Goal: Task Accomplishment & Management: Manage account settings

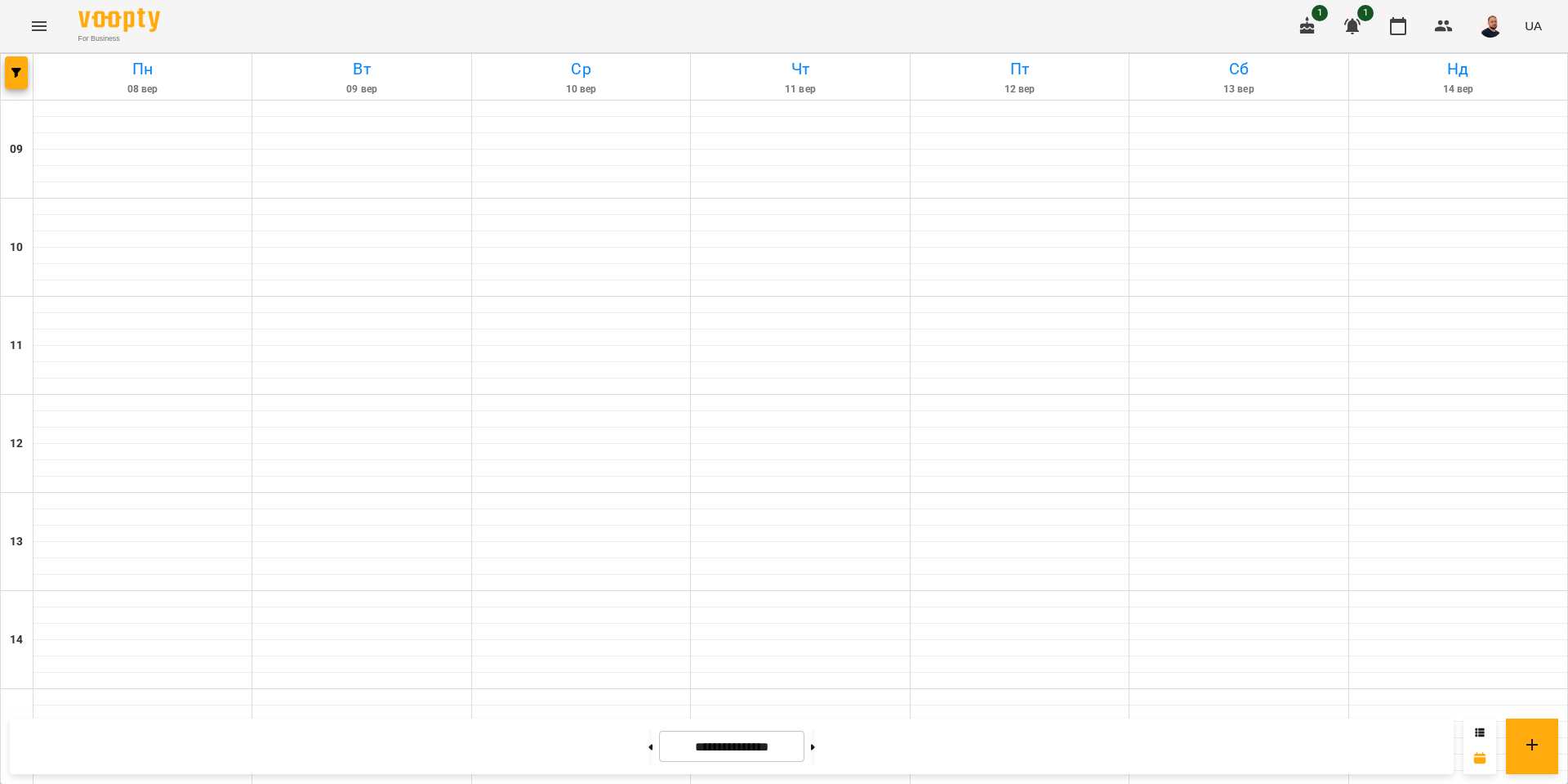
scroll to position [567, 0]
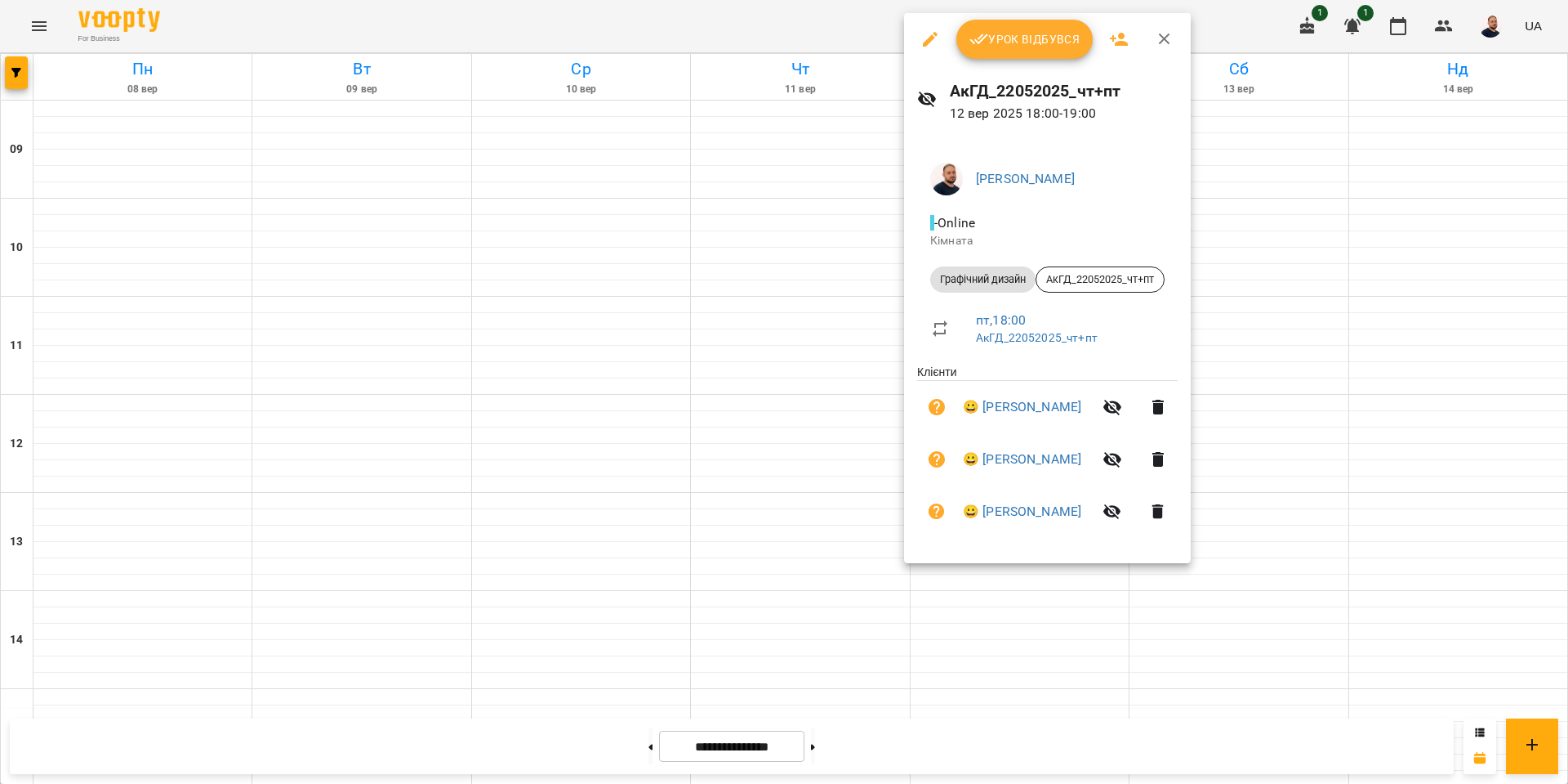
click at [1036, 41] on span "Урок відбувся" at bounding box center [1025, 39] width 111 height 20
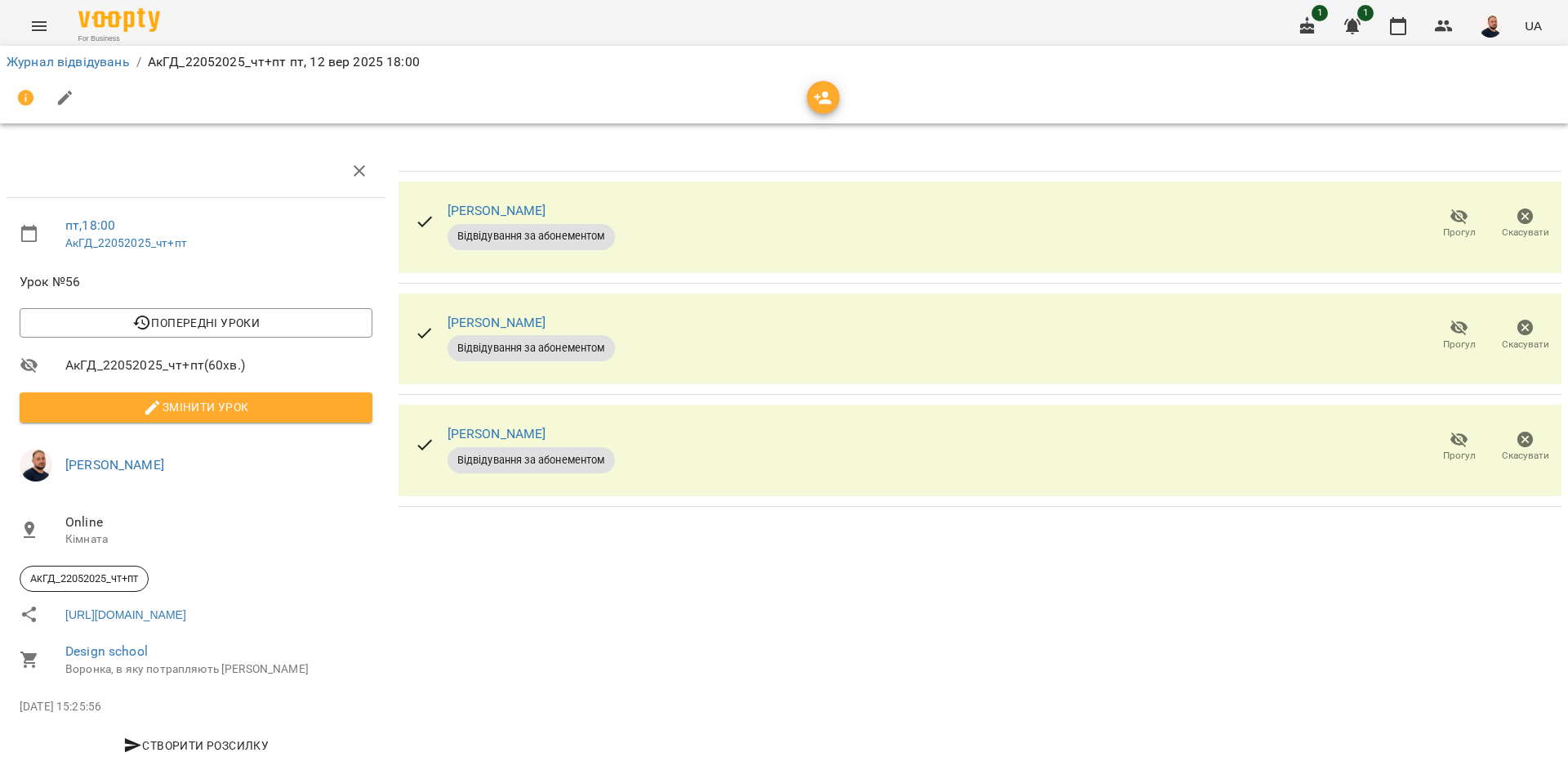
click at [818, 87] on button "button" at bounding box center [823, 97] width 32 height 32
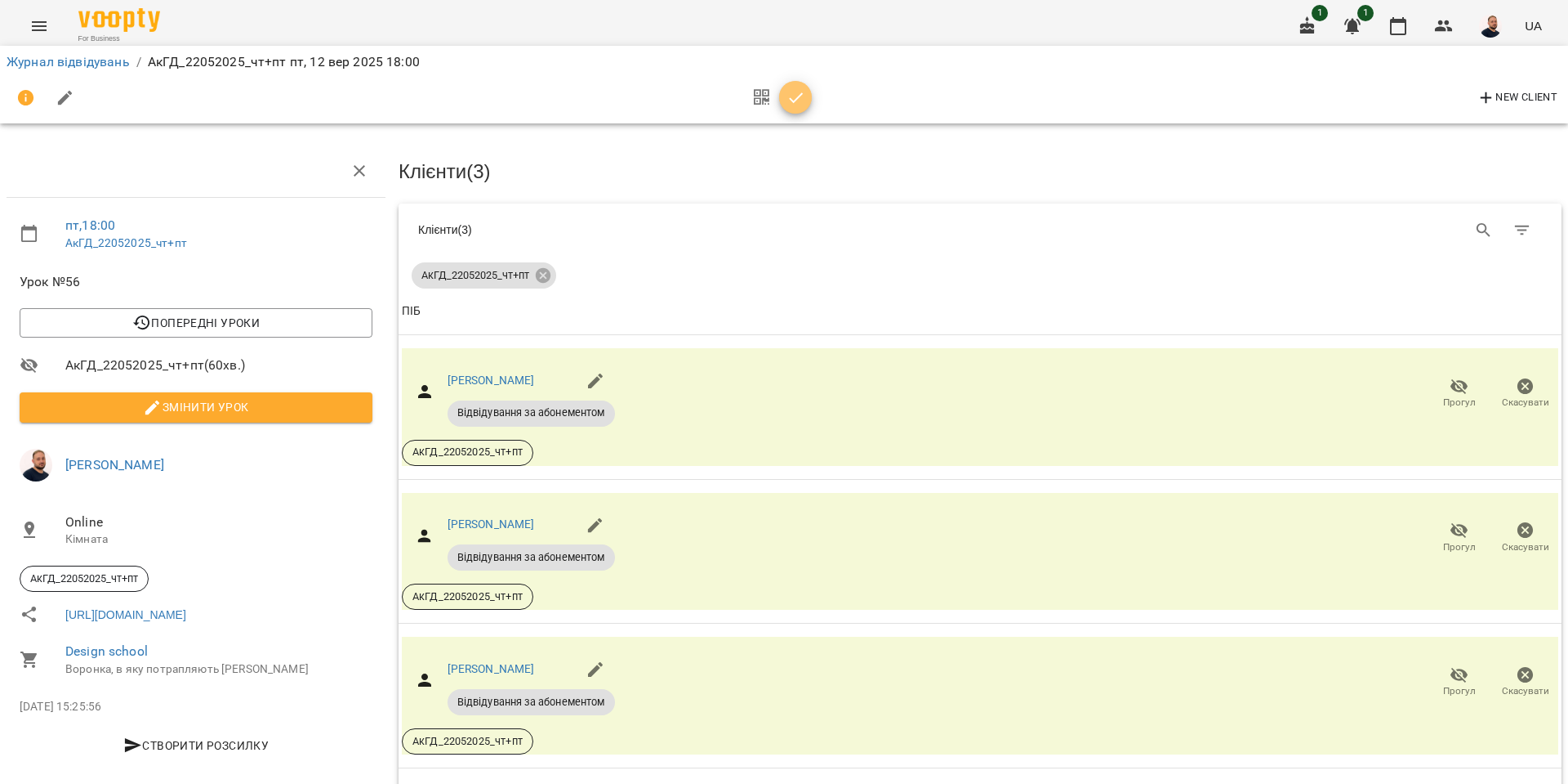
click at [802, 97] on icon "button" at bounding box center [796, 98] width 20 height 20
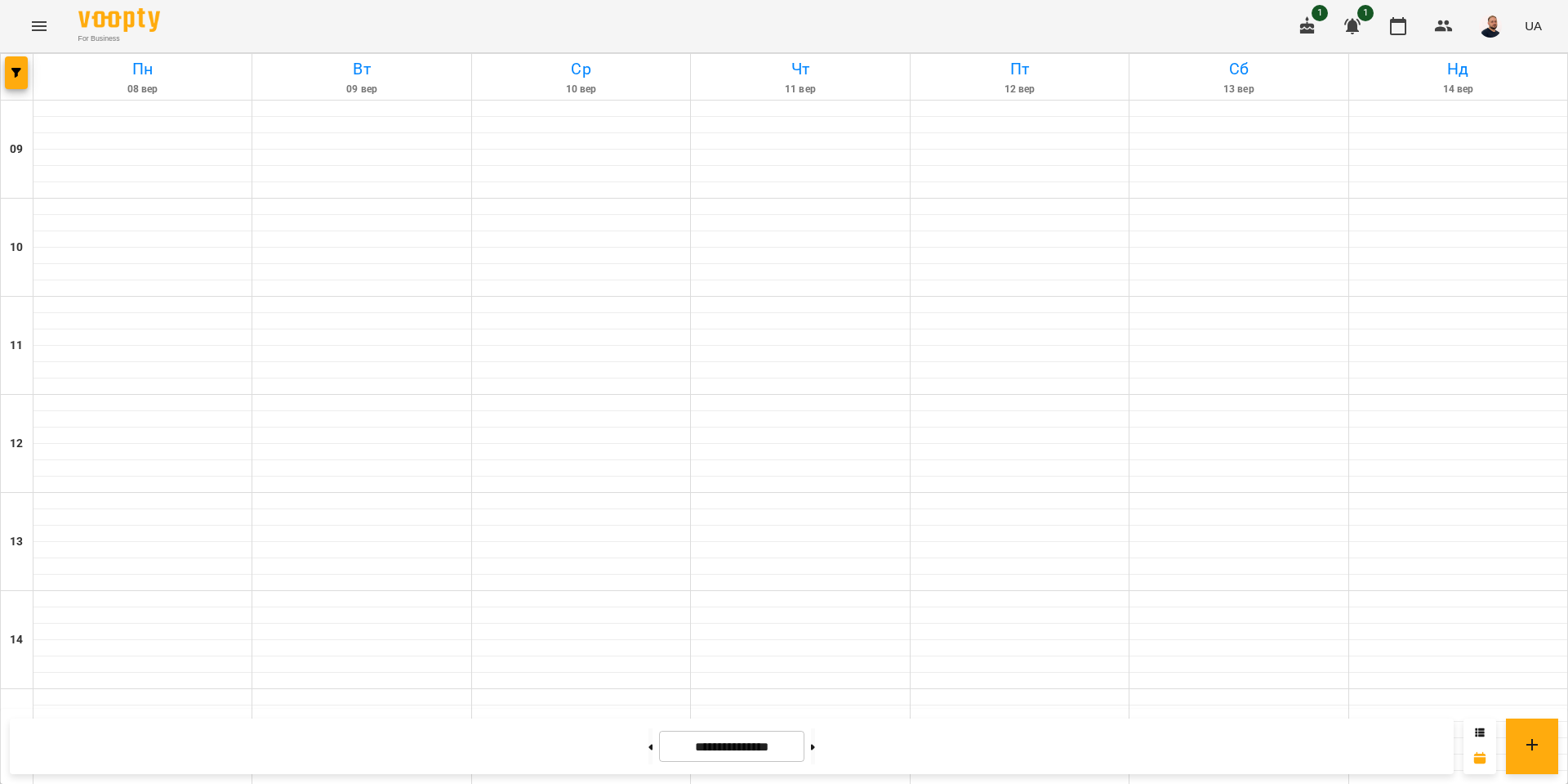
scroll to position [567, 0]
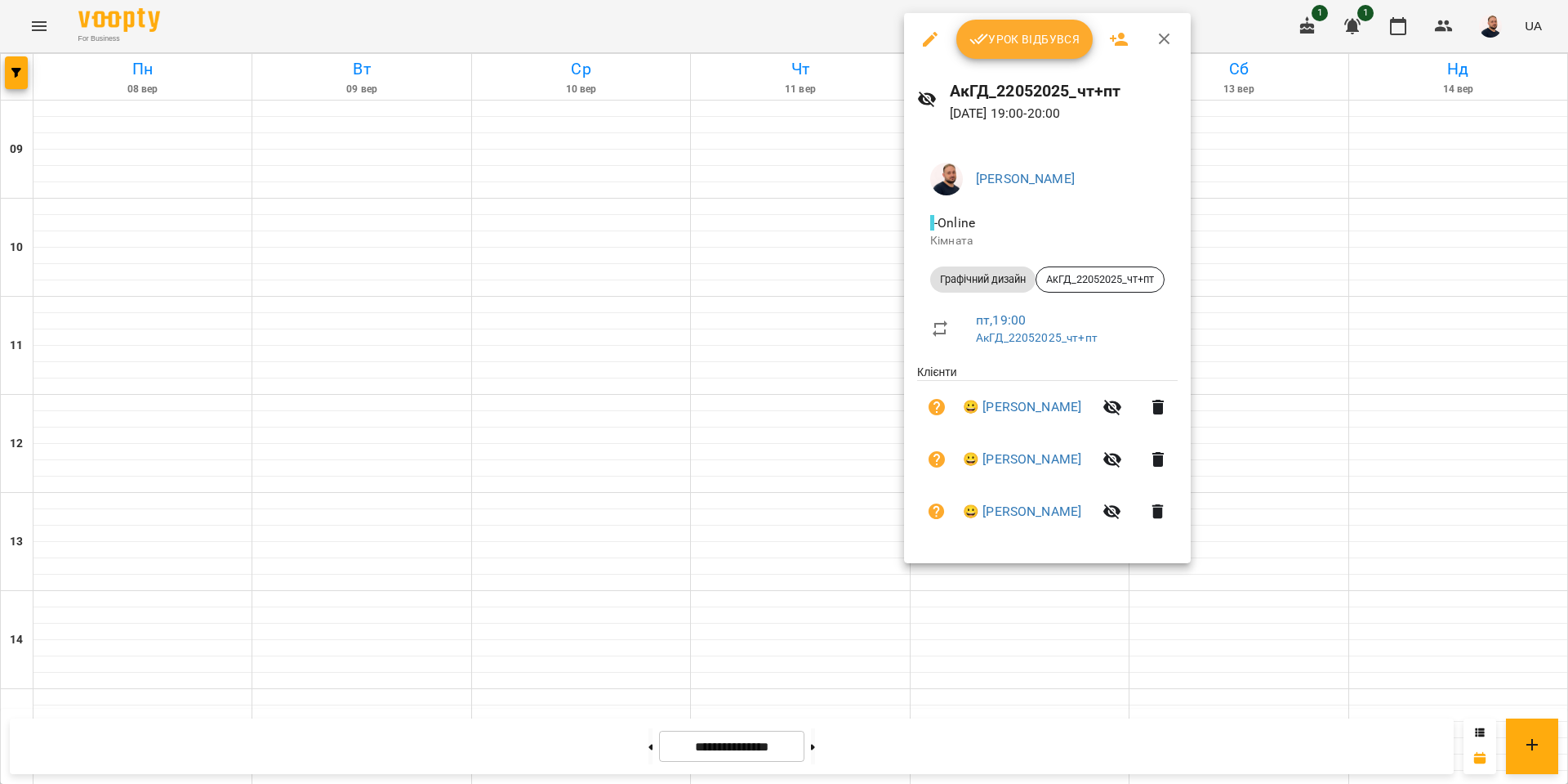
click at [1333, 287] on div at bounding box center [784, 392] width 1568 height 784
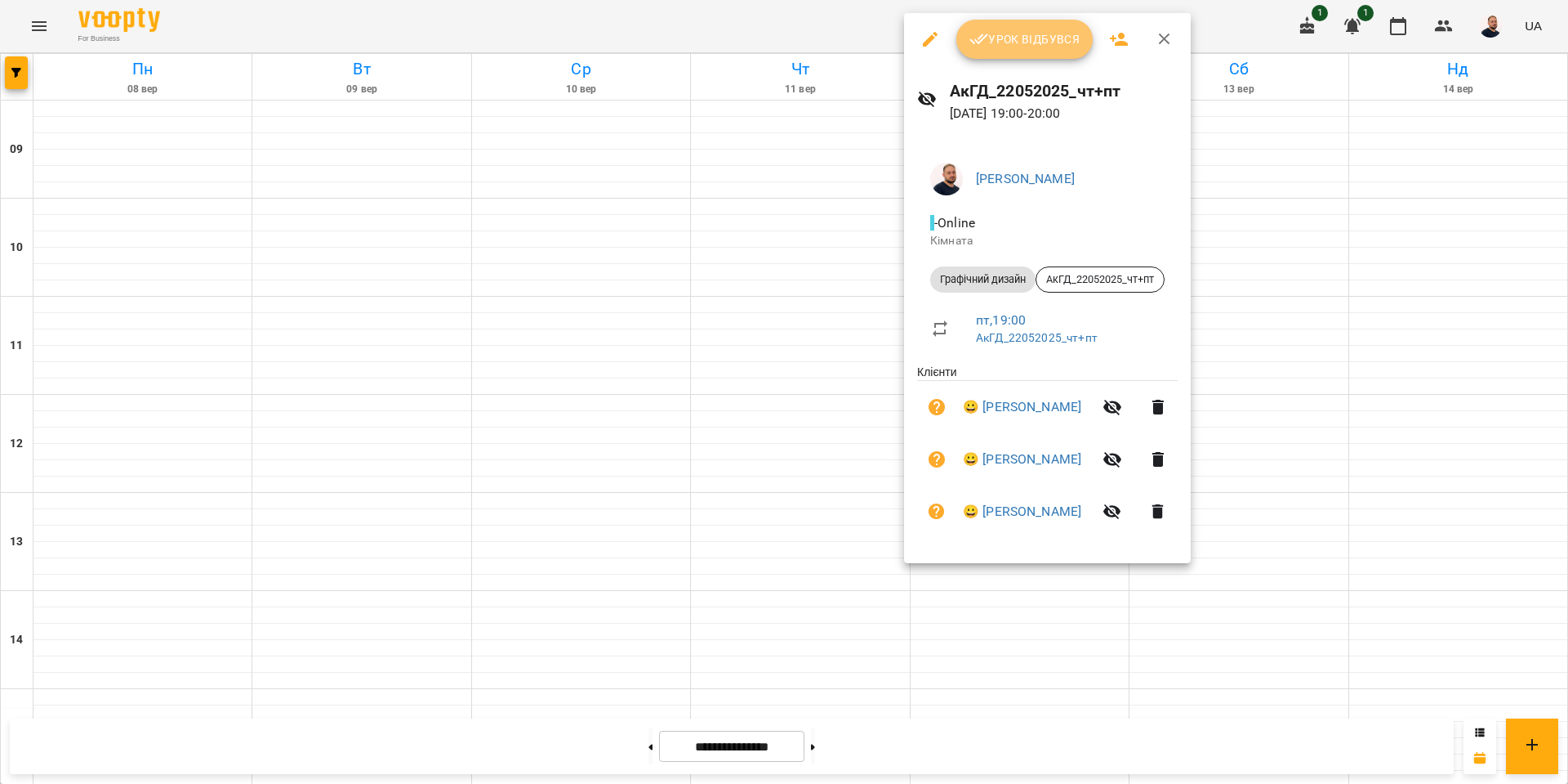
click at [1046, 43] on span "Урок відбувся" at bounding box center [1025, 39] width 111 height 20
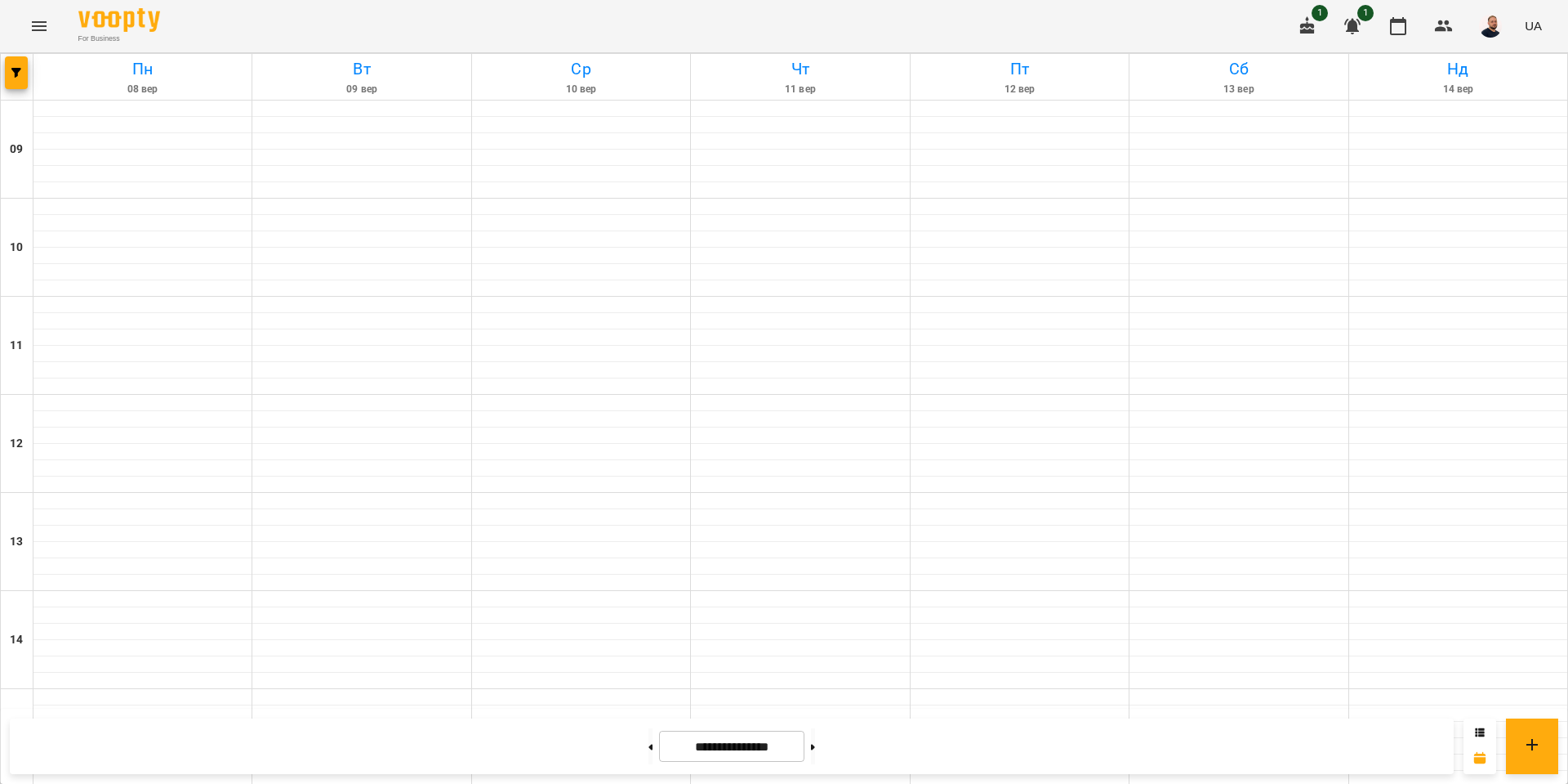
scroll to position [567, 0]
click at [648, 749] on button at bounding box center [650, 746] width 4 height 36
type input "**********"
click at [648, 742] on button at bounding box center [650, 746] width 4 height 36
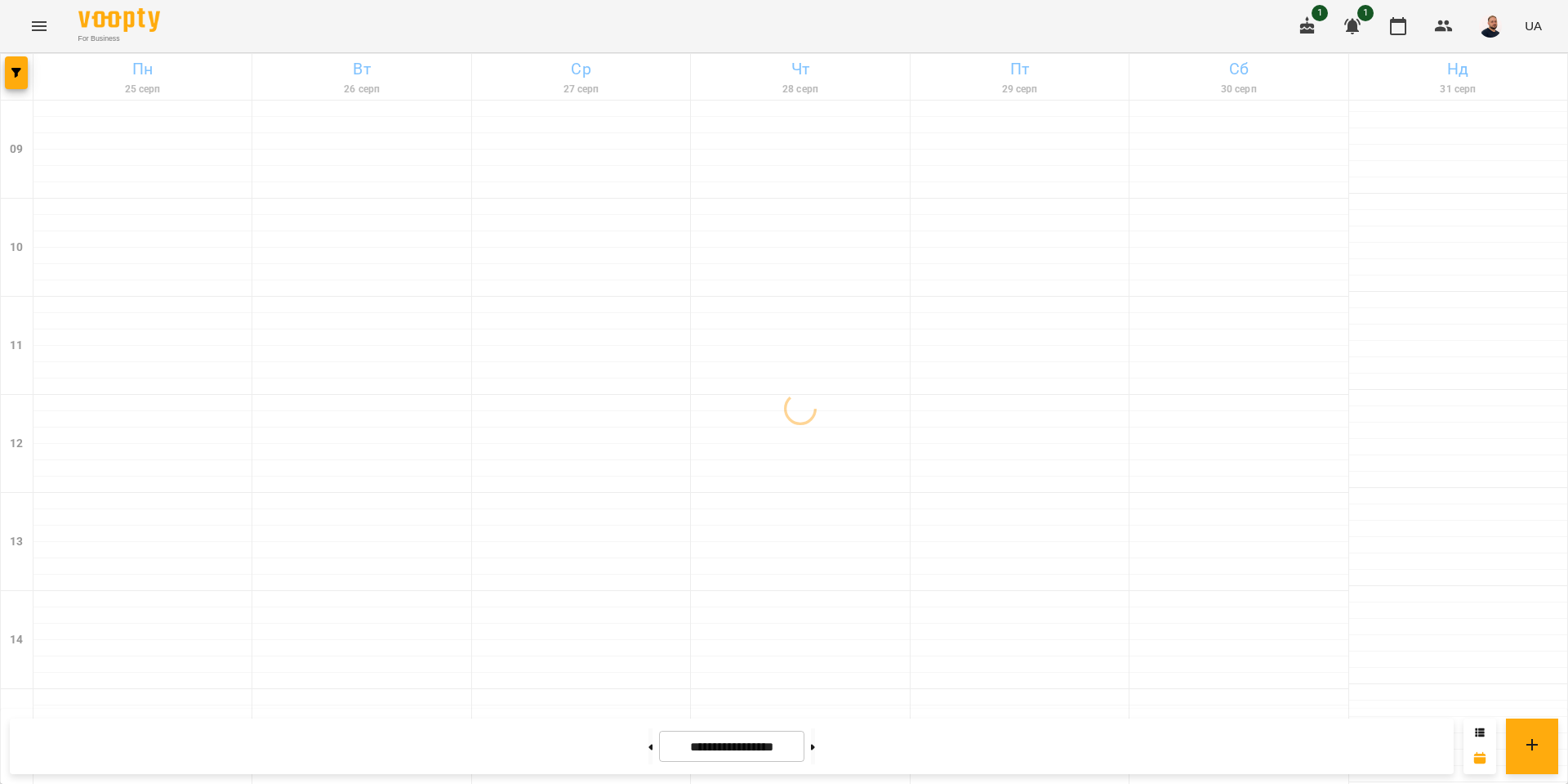
scroll to position [567, 0]
click at [648, 741] on button at bounding box center [650, 746] width 4 height 36
click at [648, 751] on button at bounding box center [650, 746] width 4 height 36
click at [648, 747] on button at bounding box center [650, 746] width 4 height 36
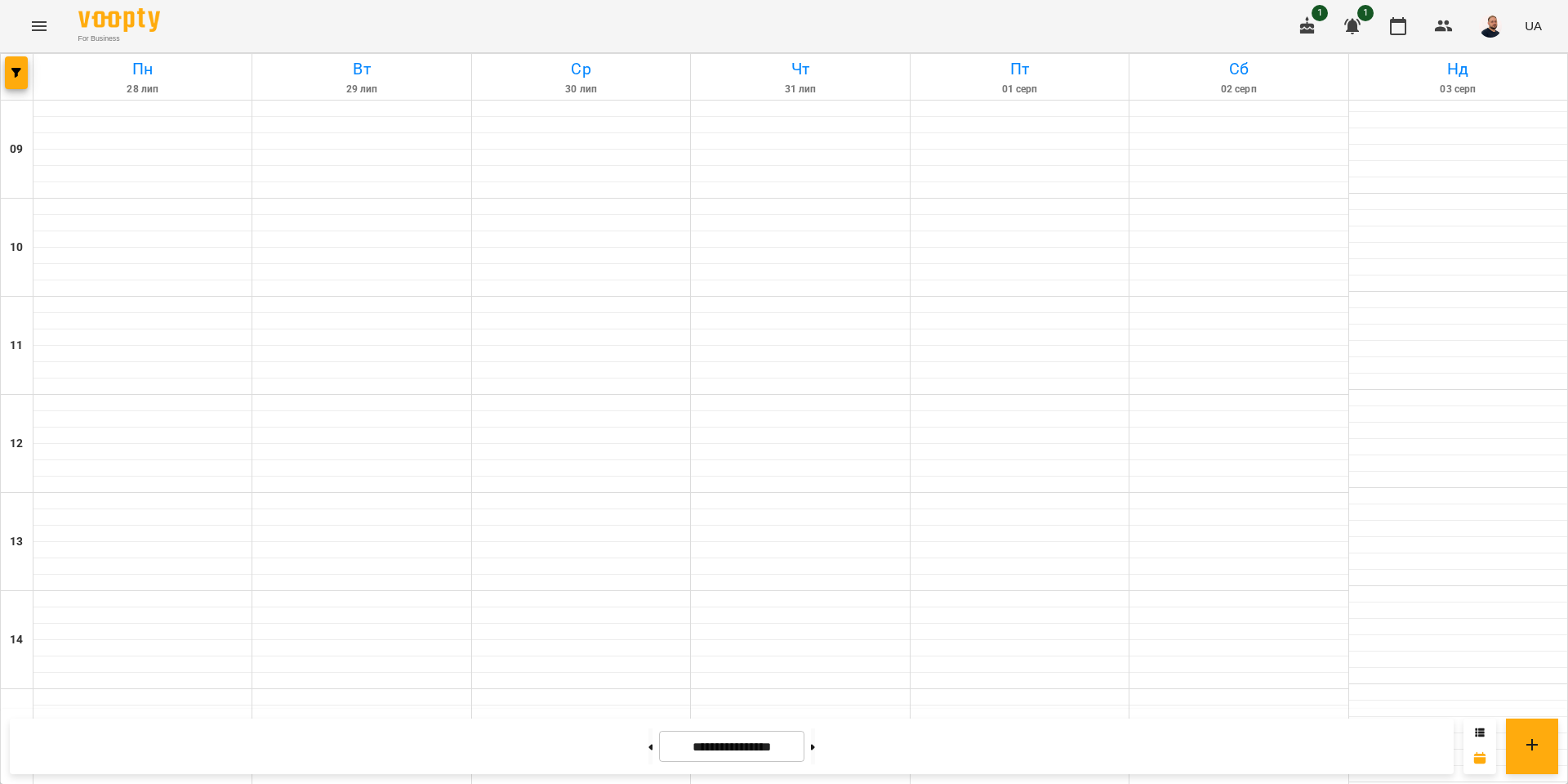
click at [815, 745] on icon at bounding box center [813, 747] width 4 height 7
type input "**********"
click at [1309, 26] on icon "button" at bounding box center [1307, 25] width 14 height 18
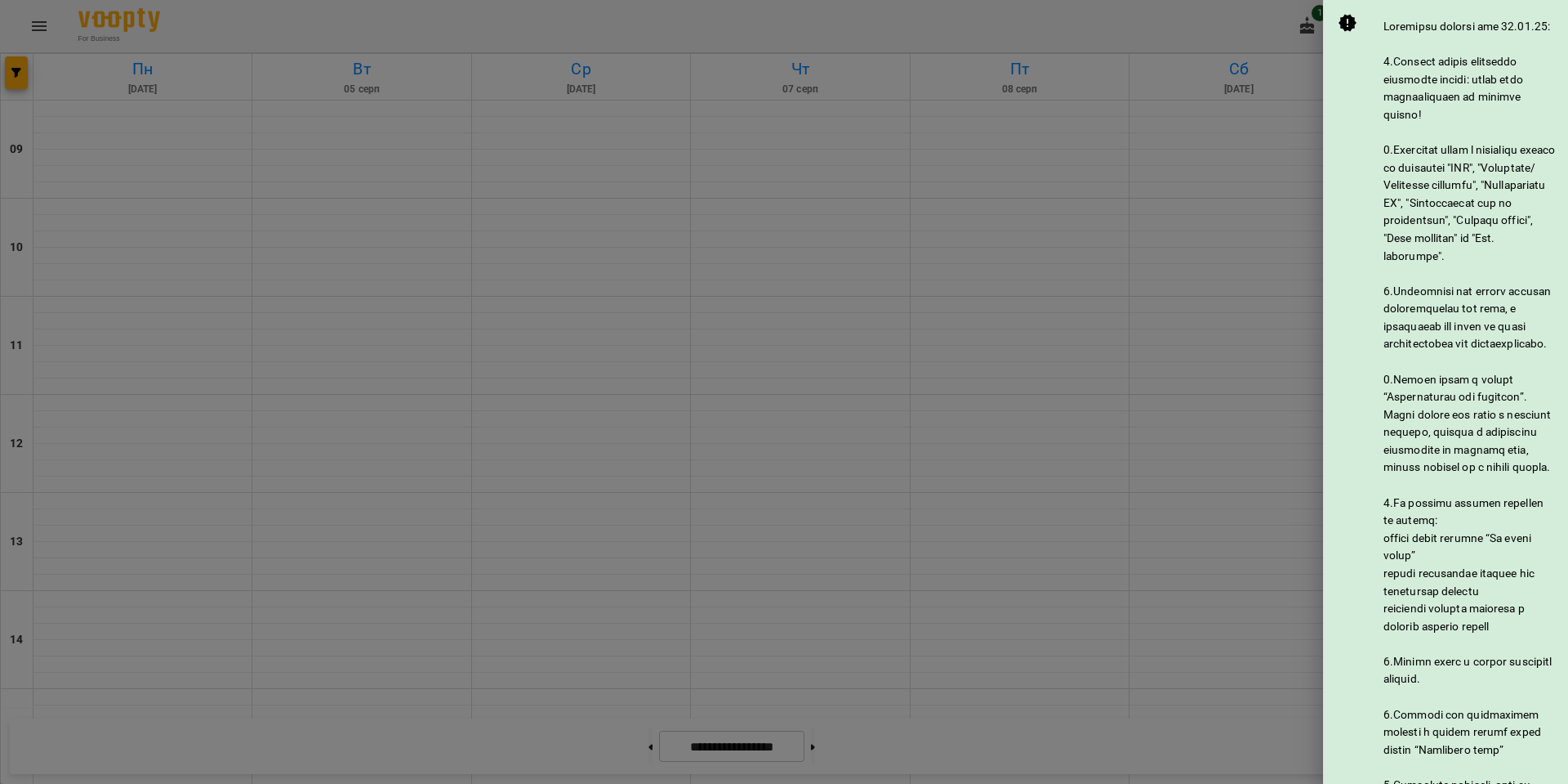
click at [1136, 0] on div at bounding box center [784, 392] width 1568 height 784
